Goal: Transaction & Acquisition: Download file/media

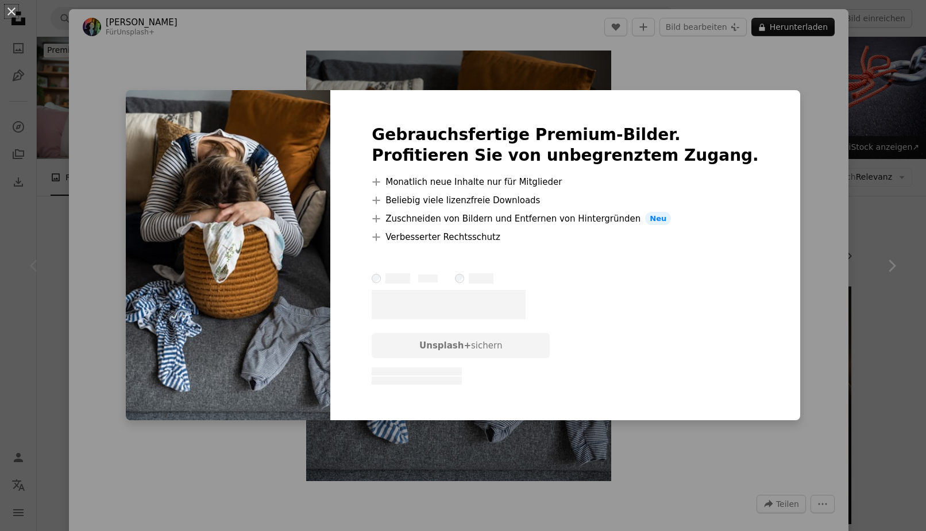
scroll to position [117, 0]
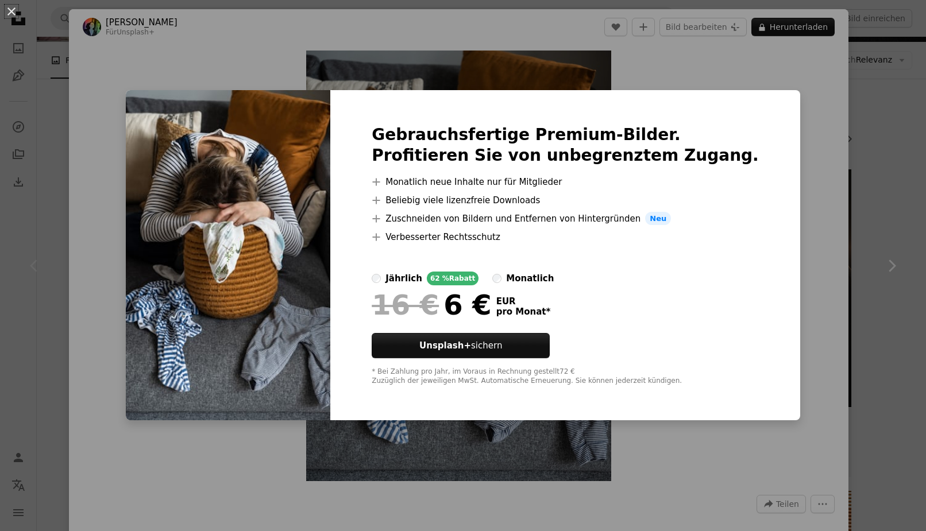
click at [771, 206] on div "An X shape Gebrauchsfertige Premium-Bilder. Profitieren Sie von unbegrenztem Zu…" at bounding box center [463, 265] width 926 height 531
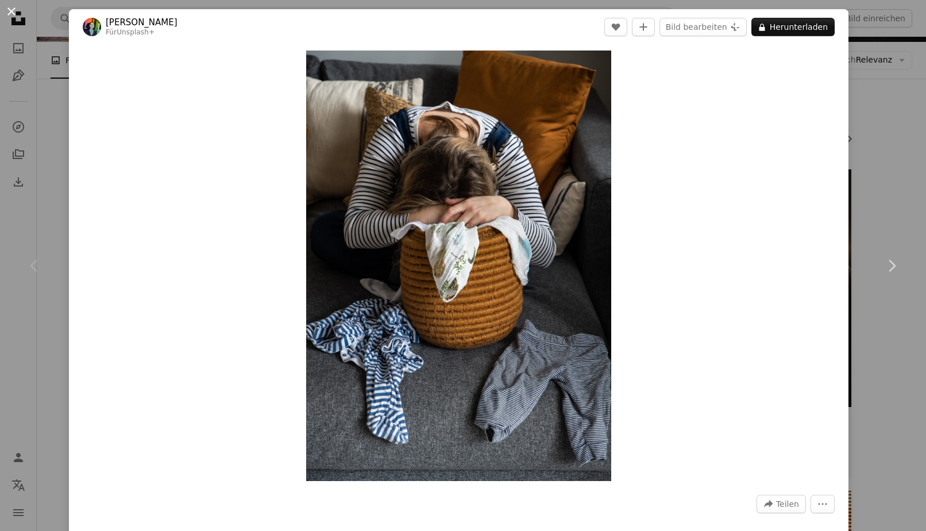
click at [10, 11] on button "An X shape" at bounding box center [12, 12] width 14 height 14
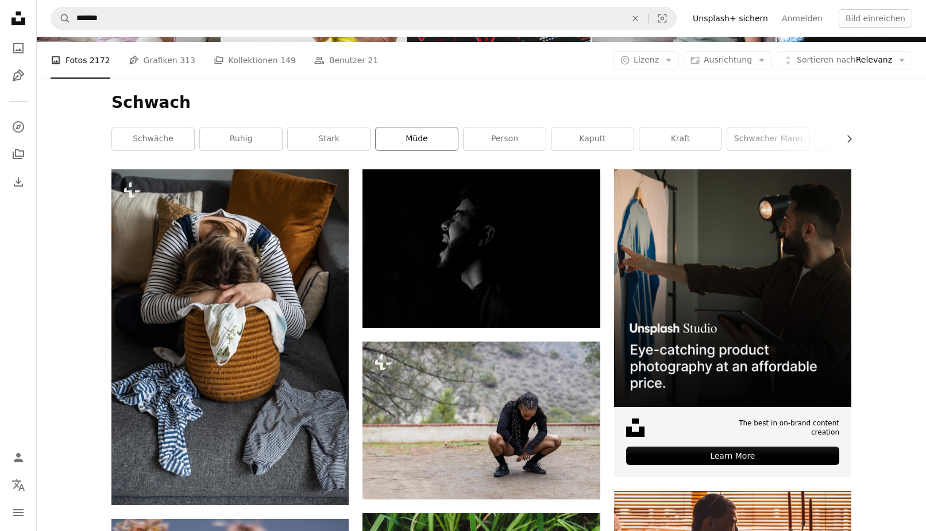
click at [435, 144] on link "müde" at bounding box center [417, 138] width 82 height 23
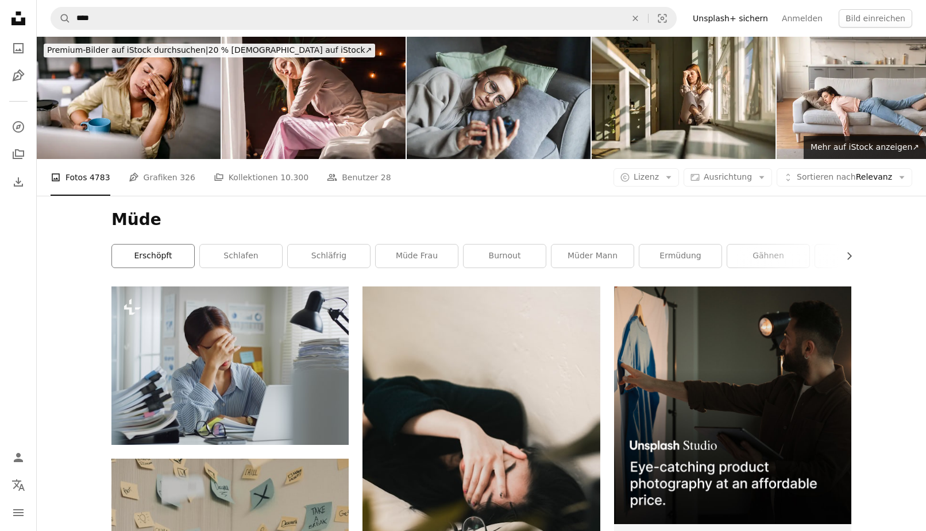
click at [146, 258] on link "erschöpft" at bounding box center [153, 256] width 82 height 23
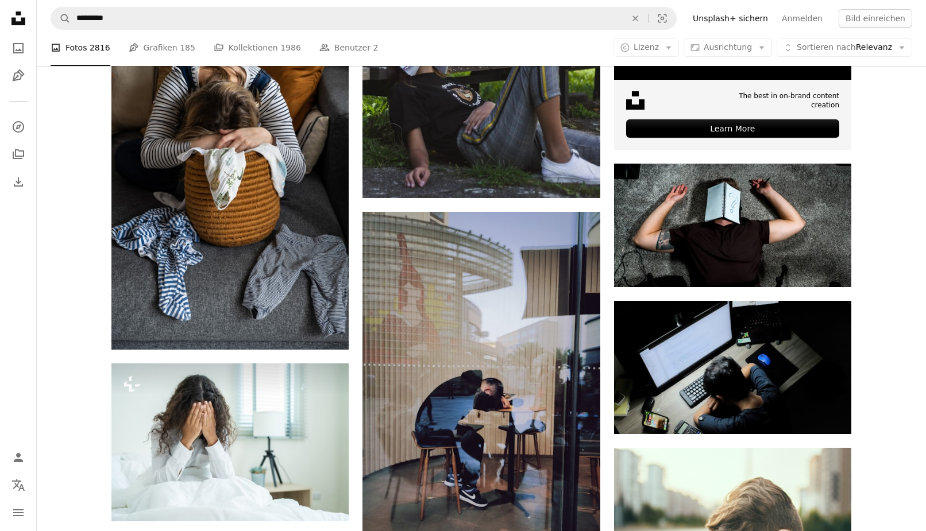
scroll to position [469, 0]
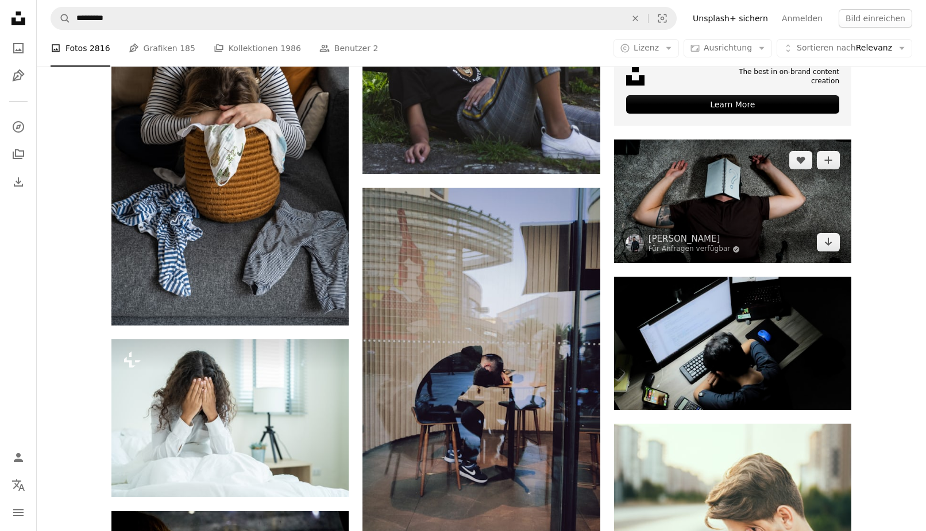
click at [719, 189] on img at bounding box center [732, 201] width 237 height 123
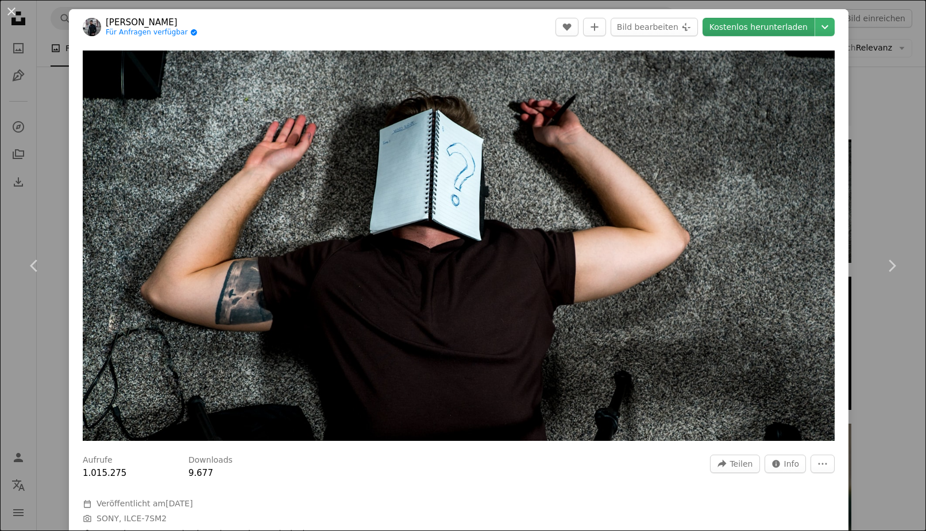
click at [778, 28] on link "Kostenlos herunterladen" at bounding box center [758, 27] width 112 height 18
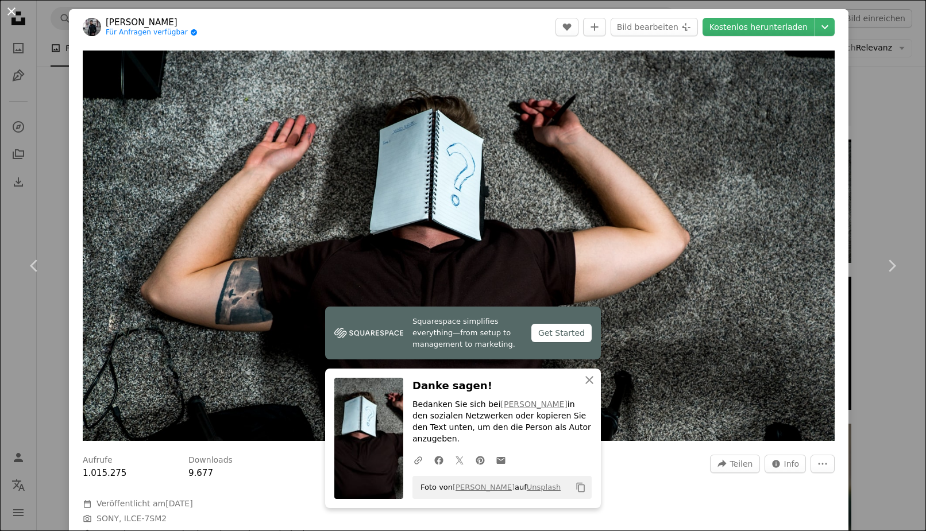
click at [13, 16] on button "An X shape" at bounding box center [12, 12] width 14 height 14
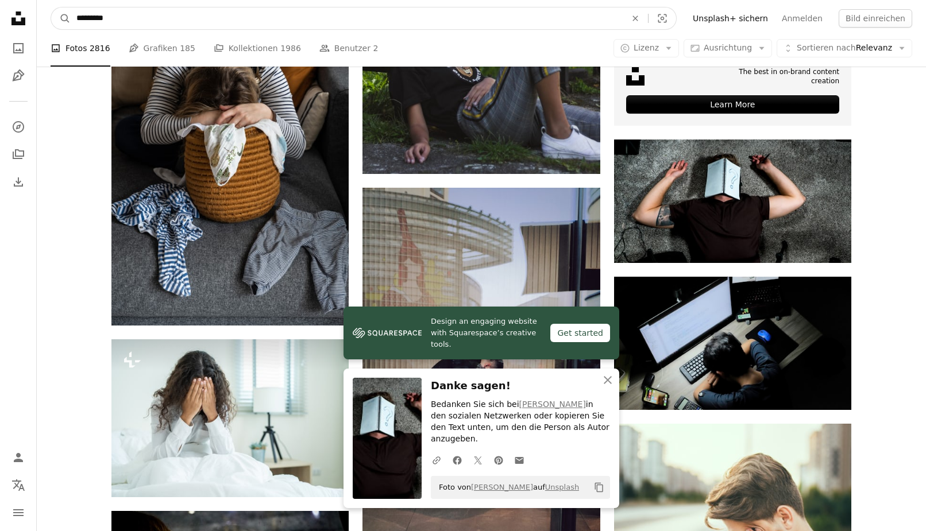
drag, startPoint x: 129, startPoint y: 16, endPoint x: 9, endPoint y: 16, distance: 120.0
click at [71, 16] on input "*********" at bounding box center [347, 18] width 552 height 22
type input "**********"
click button "A magnifying glass" at bounding box center [61, 18] width 20 height 22
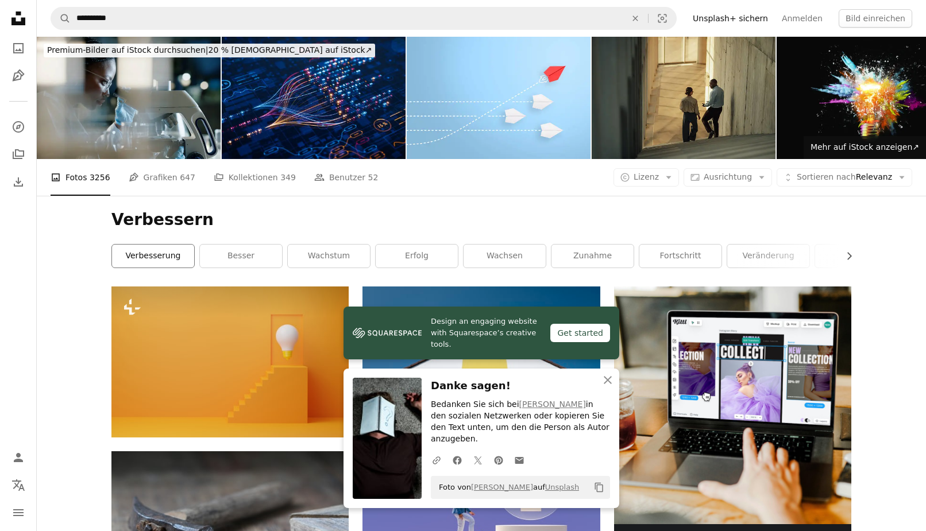
click at [164, 261] on link "Verbesserung" at bounding box center [153, 256] width 82 height 23
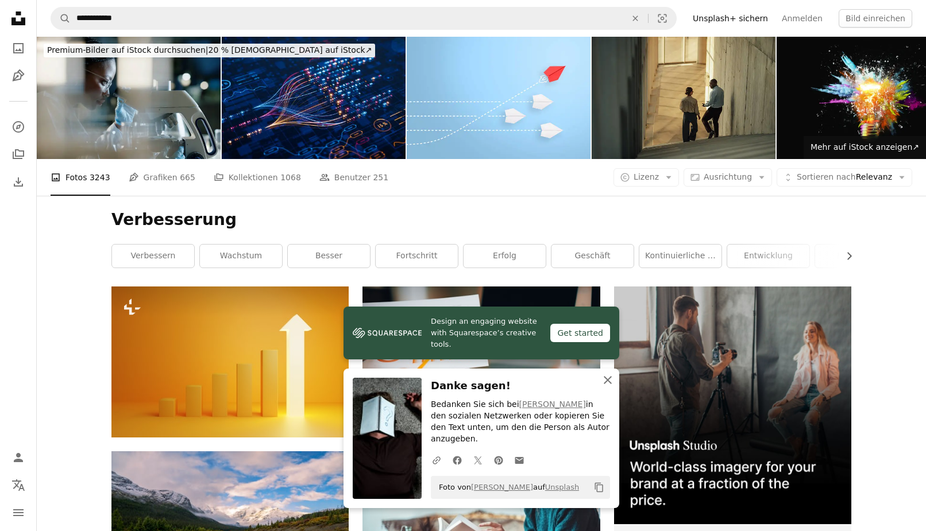
click at [603, 387] on icon "An X shape" at bounding box center [608, 380] width 14 height 14
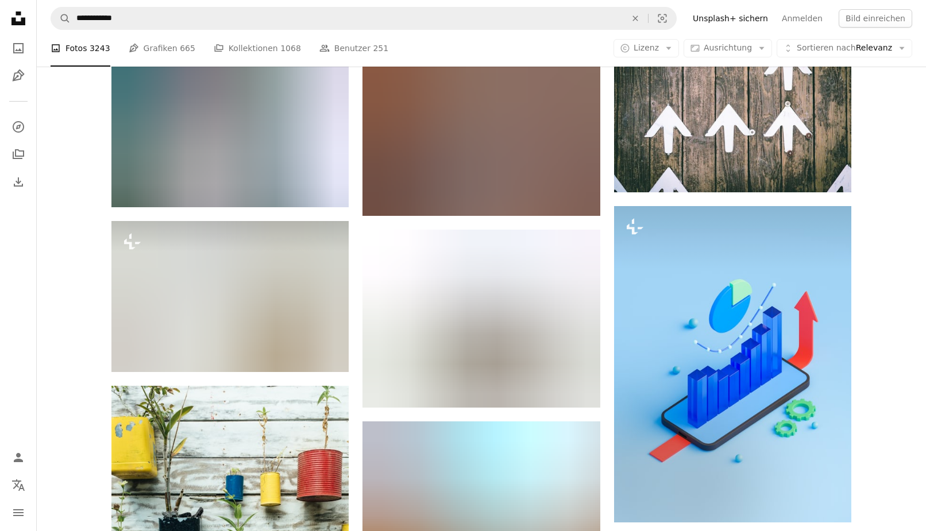
scroll to position [469, 0]
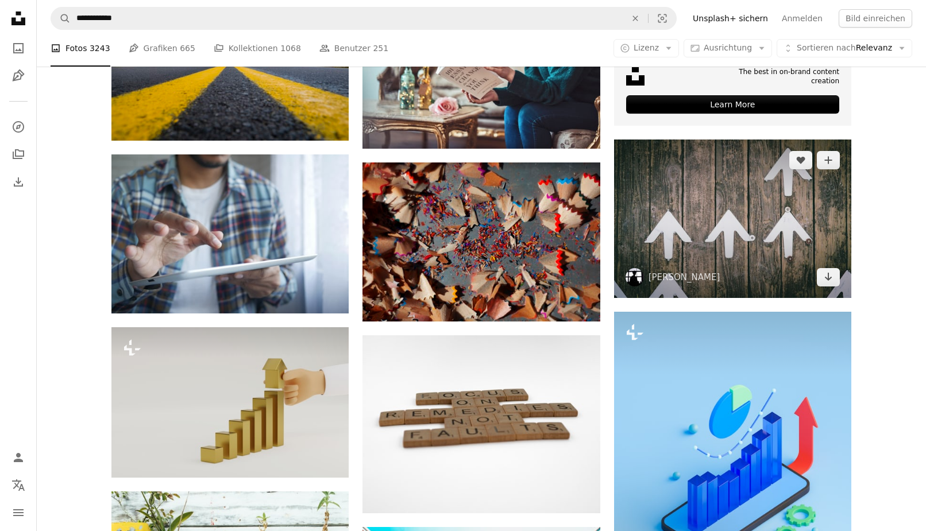
click at [785, 234] on img at bounding box center [732, 219] width 237 height 158
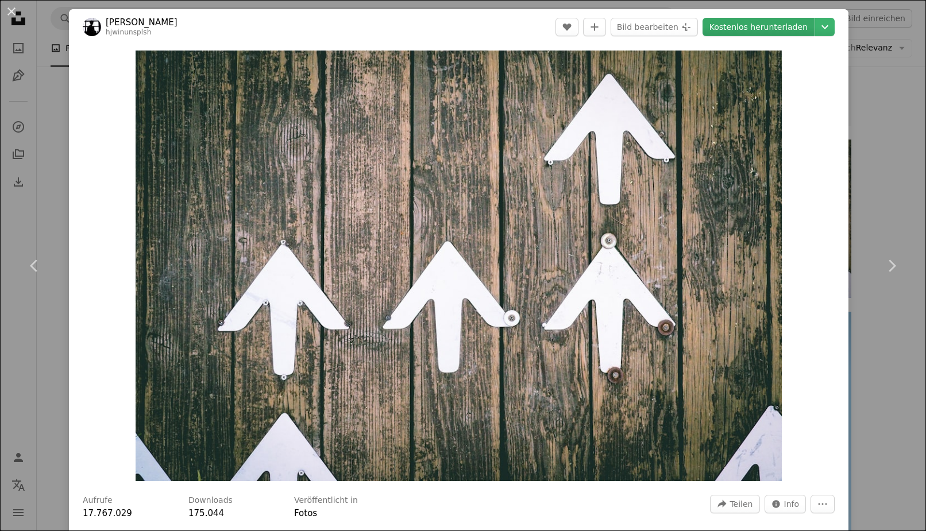
click at [781, 24] on link "Kostenlos herunterladen" at bounding box center [758, 27] width 112 height 18
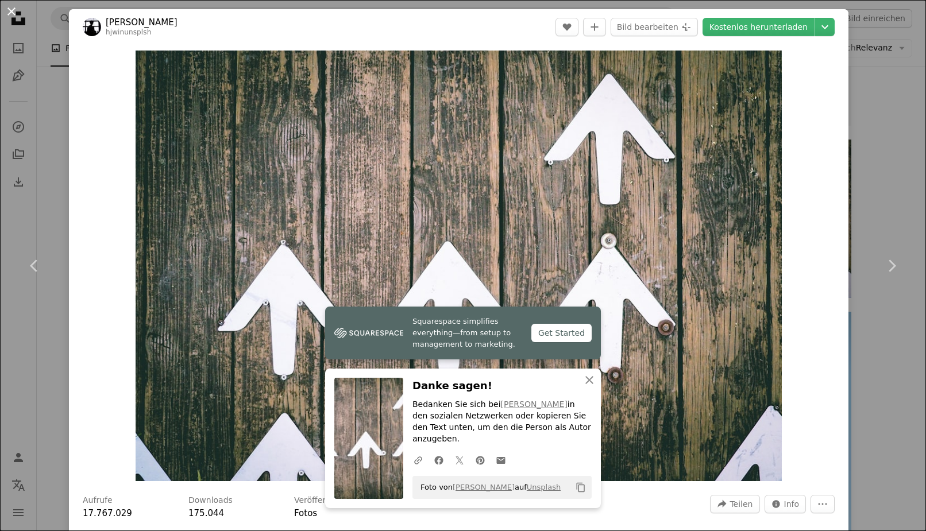
click at [17, 13] on button "An X shape" at bounding box center [12, 12] width 14 height 14
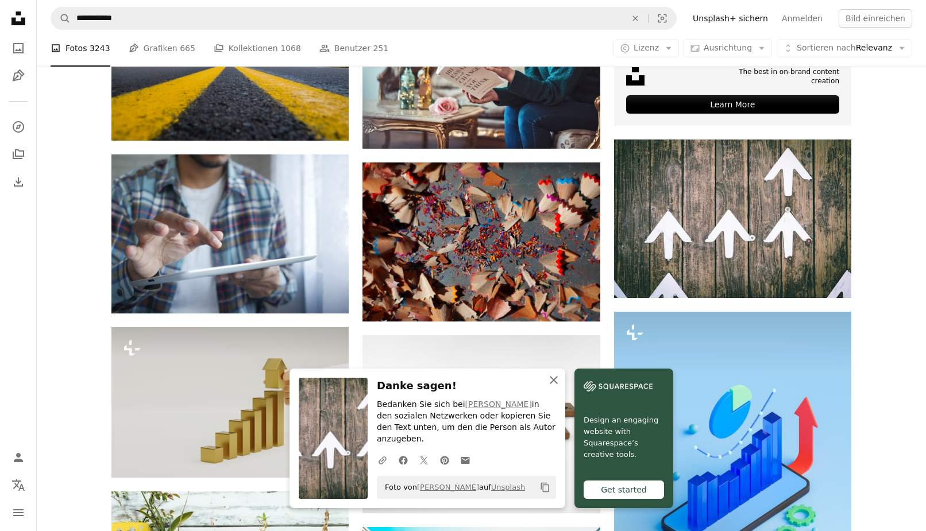
click at [556, 384] on icon "button" at bounding box center [554, 380] width 8 height 8
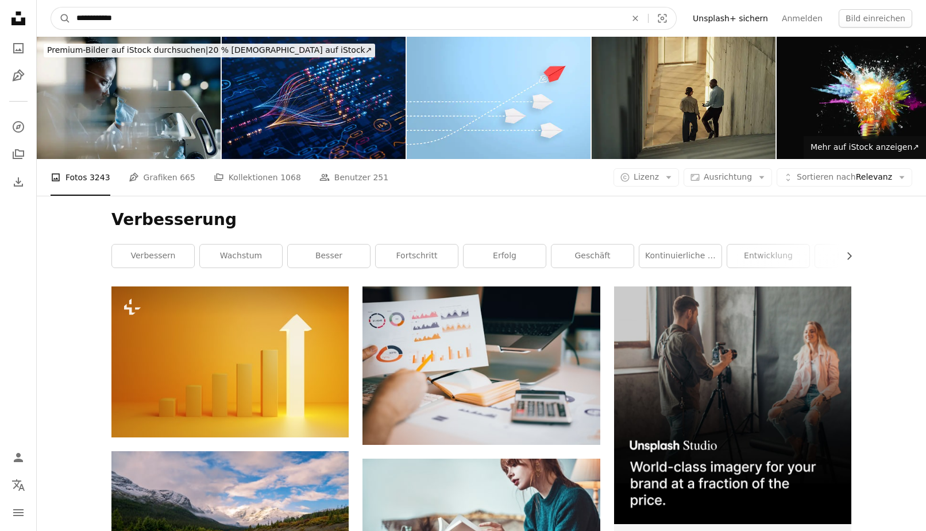
drag, startPoint x: 138, startPoint y: 21, endPoint x: 63, endPoint y: 20, distance: 75.8
click at [71, 20] on input "**********" at bounding box center [347, 18] width 552 height 22
type input "*******"
click at [51, 7] on button "A magnifying glass" at bounding box center [61, 18] width 20 height 22
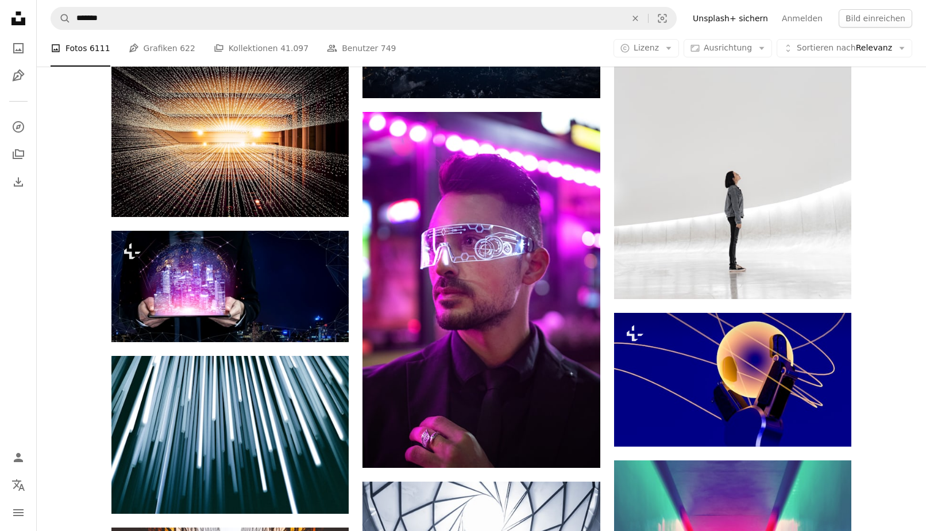
scroll to position [820, 0]
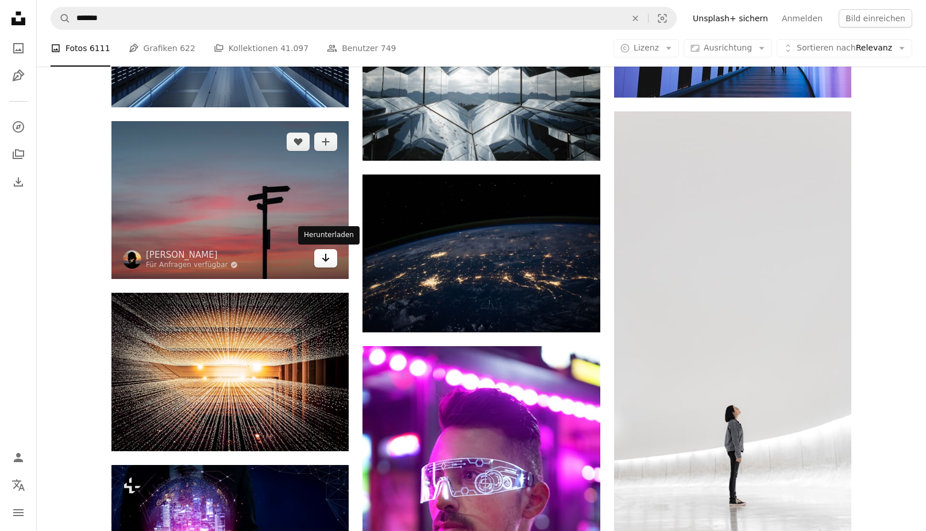
click at [324, 266] on link "Arrow pointing down" at bounding box center [325, 258] width 23 height 18
